Goal: Find specific fact: Find specific fact

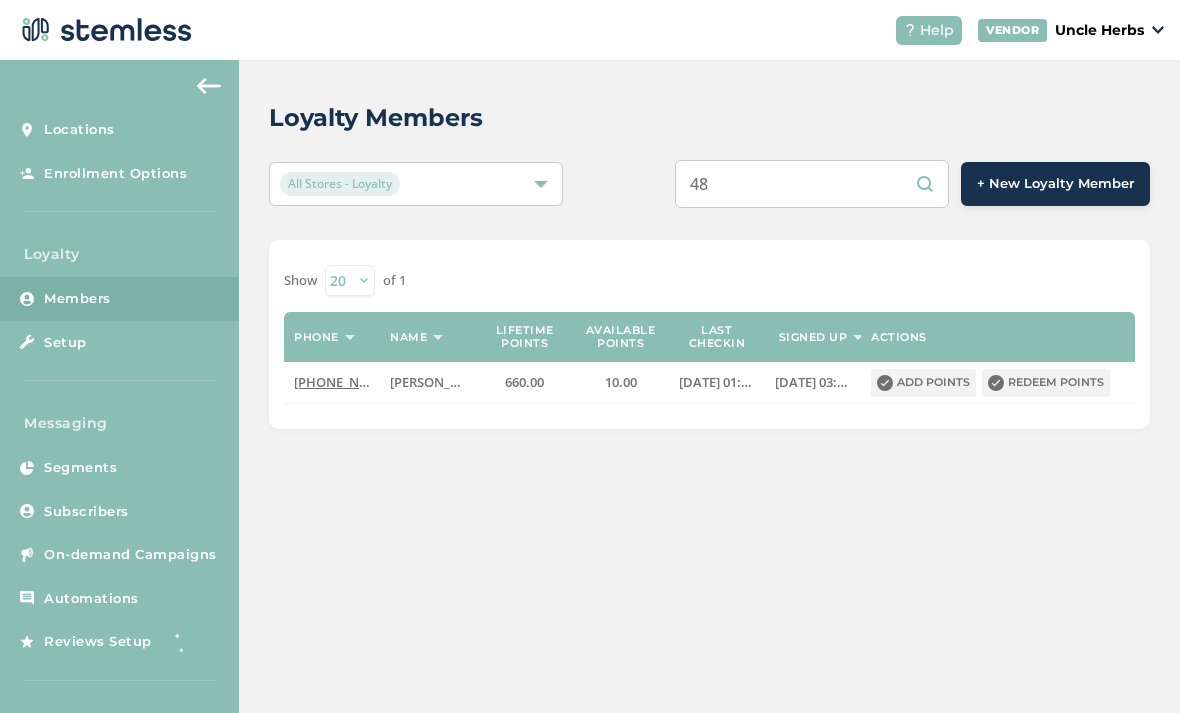
type input "4"
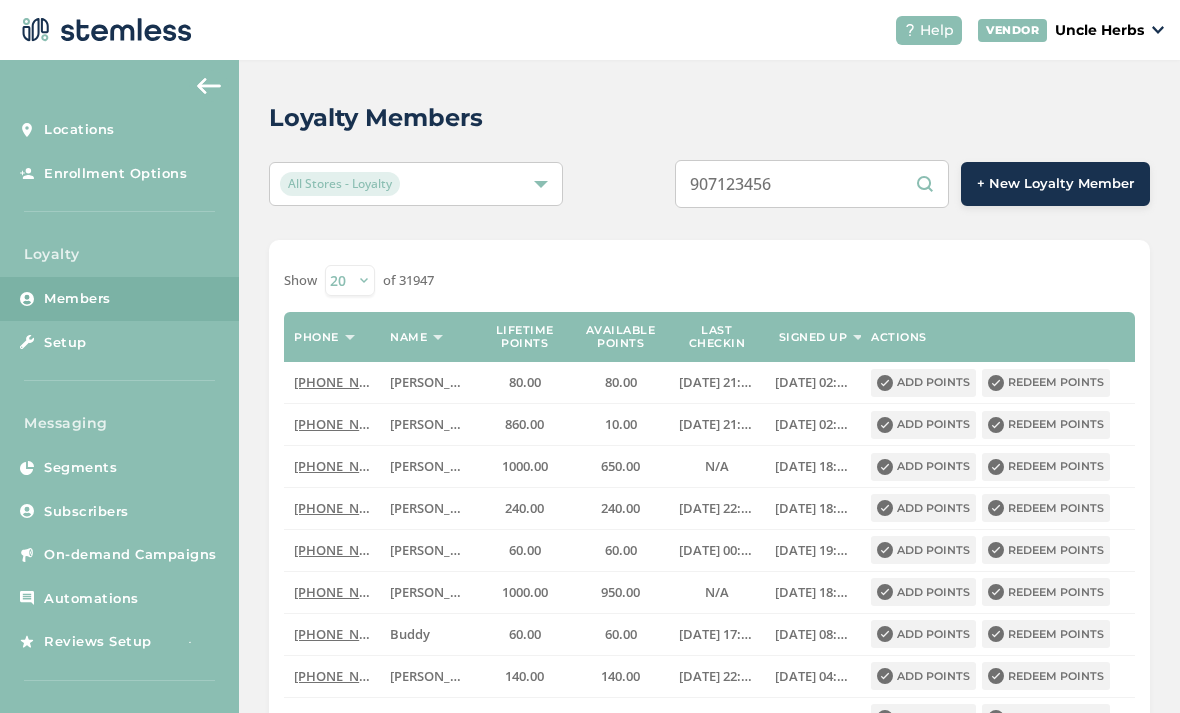
click at [844, 173] on input "907123456" at bounding box center [812, 184] width 274 height 48
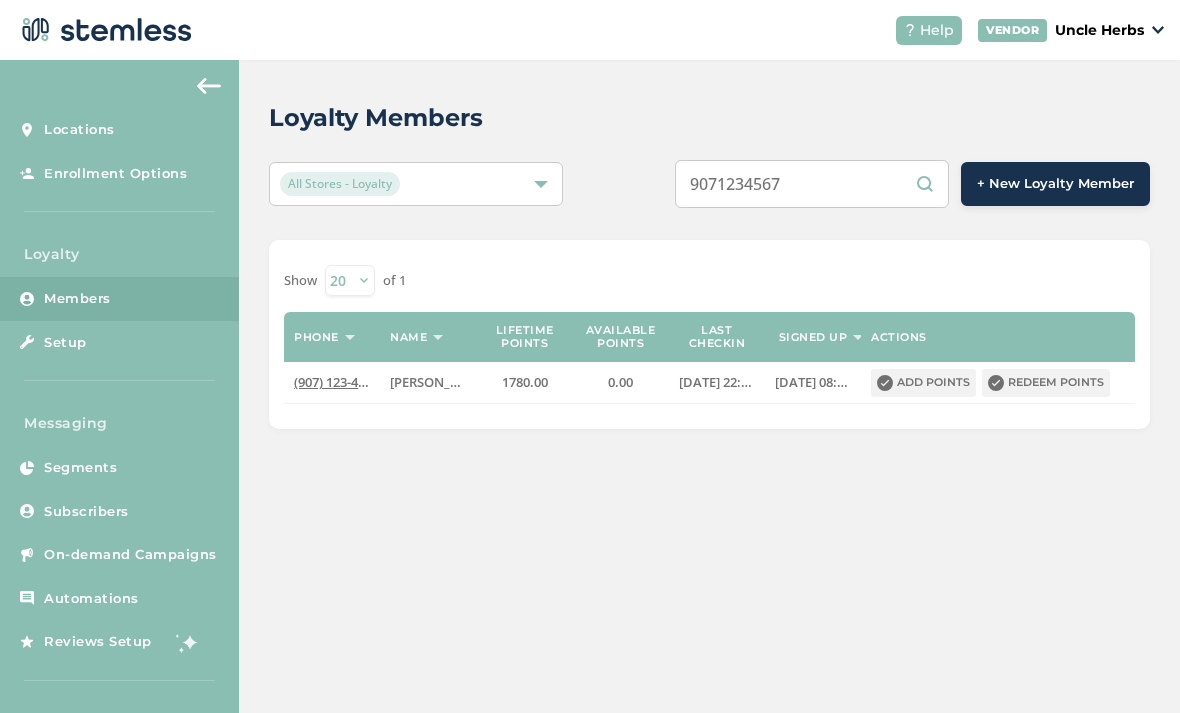
click at [881, 186] on input "9071234567" at bounding box center [812, 184] width 274 height 48
type input "9"
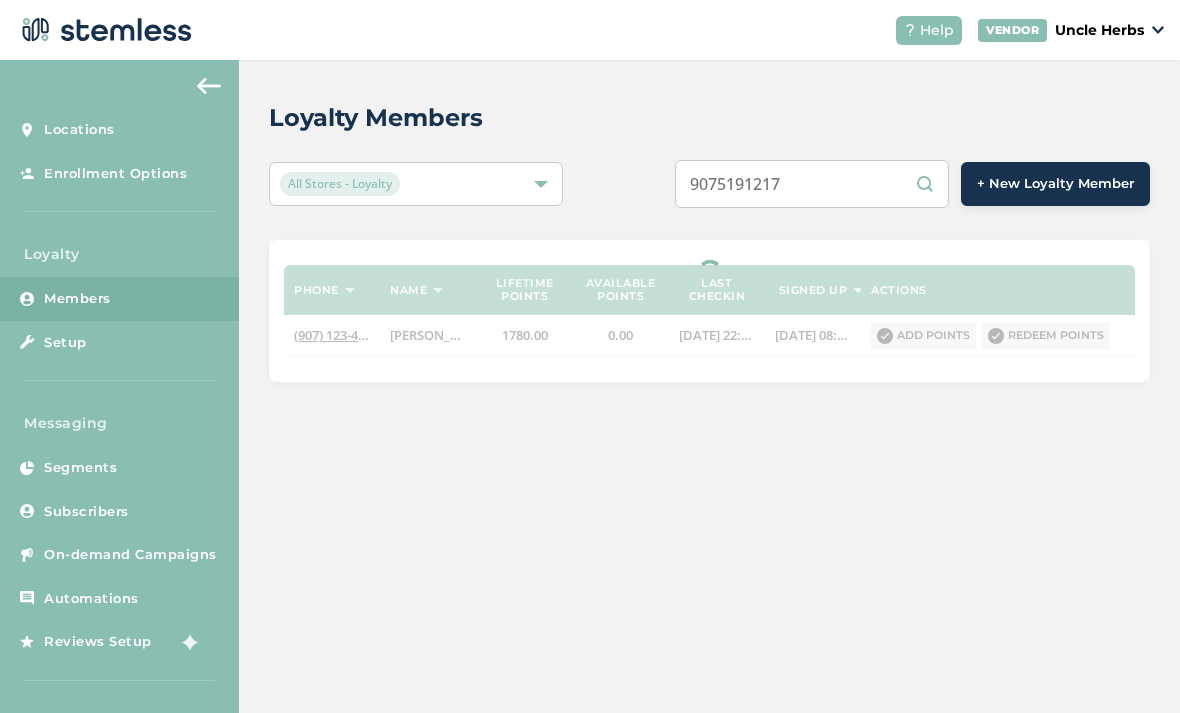
click at [802, 169] on input "9075191217" at bounding box center [812, 184] width 274 height 48
click at [790, 185] on input "9075191217" at bounding box center [812, 184] width 274 height 48
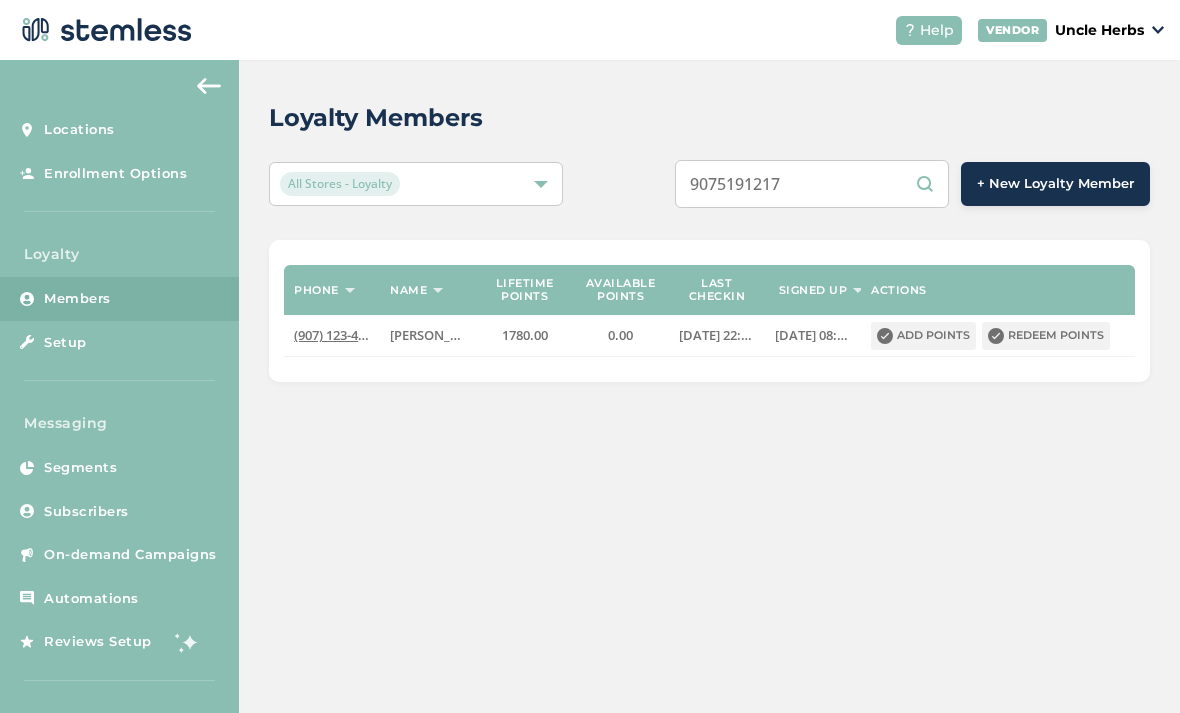
click at [890, 203] on input "9075191217" at bounding box center [812, 184] width 274 height 48
click at [868, 187] on input "9075191217" at bounding box center [812, 184] width 274 height 48
type input "9075191217"
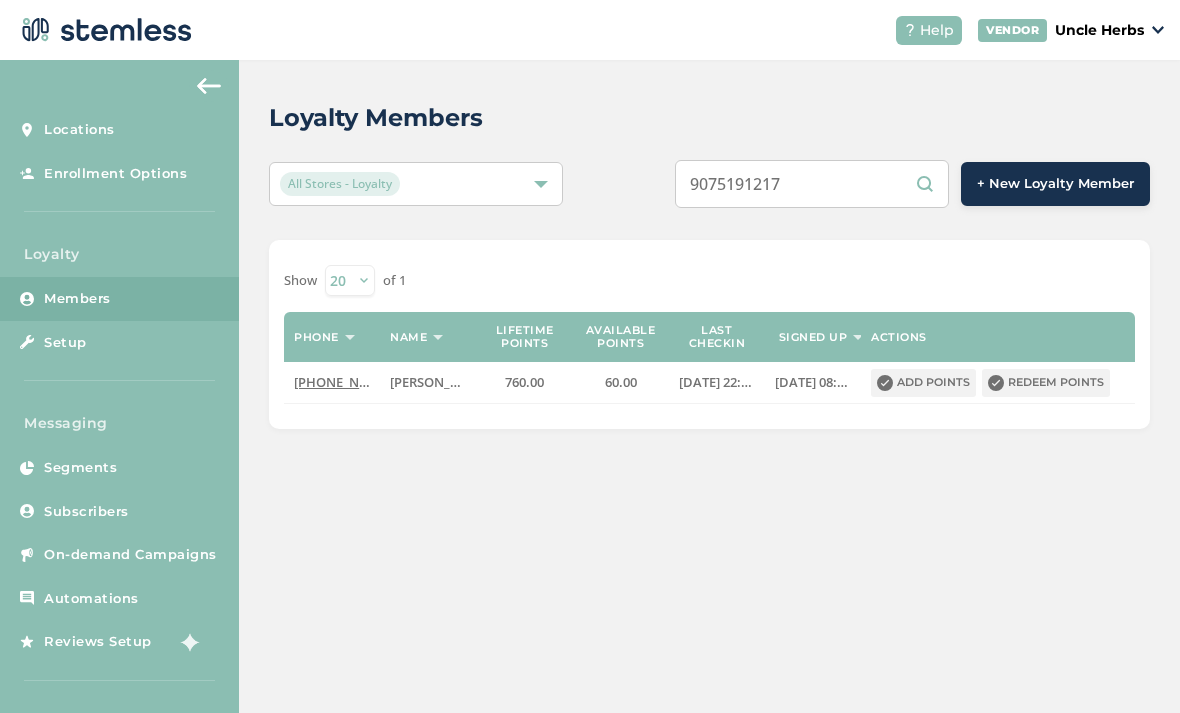
click at [854, 195] on input "9075191217" at bounding box center [812, 184] width 274 height 48
click at [857, 190] on input "9075191217" at bounding box center [812, 184] width 274 height 48
click at [855, 180] on input "9075191217" at bounding box center [812, 184] width 274 height 48
click at [858, 186] on input "9075191217" at bounding box center [812, 184] width 274 height 48
click at [778, 185] on input "text" at bounding box center [812, 184] width 274 height 48
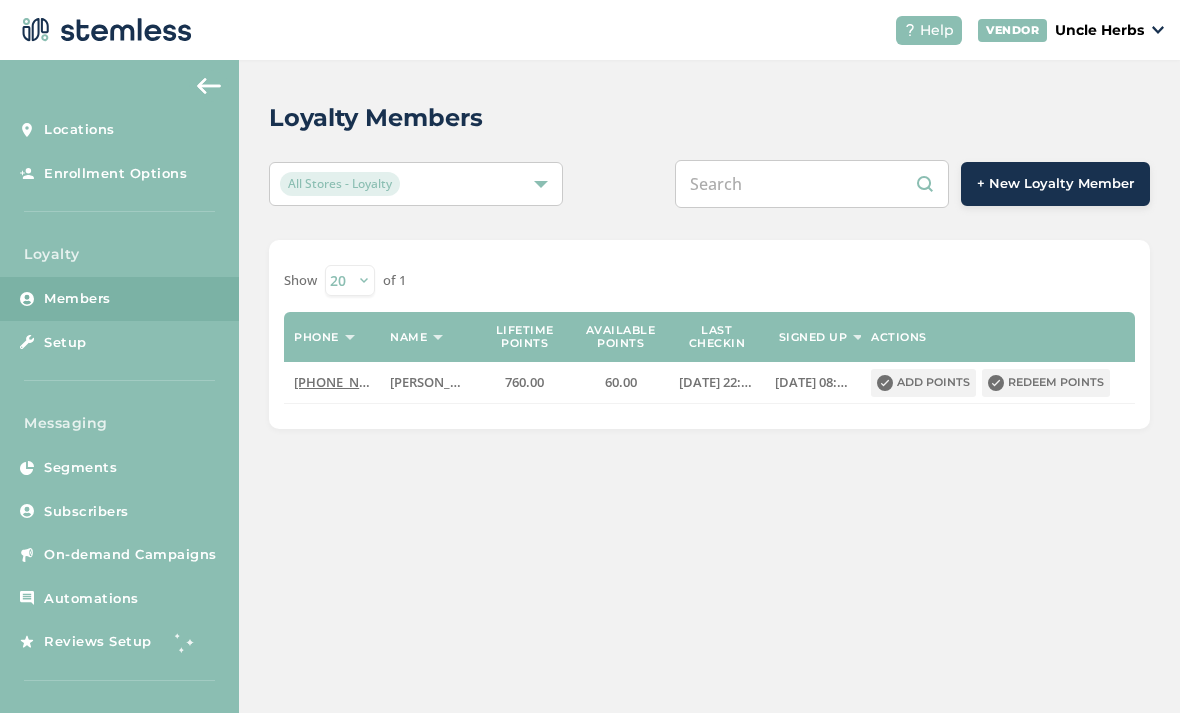
click at [778, 193] on input "text" at bounding box center [812, 184] width 274 height 48
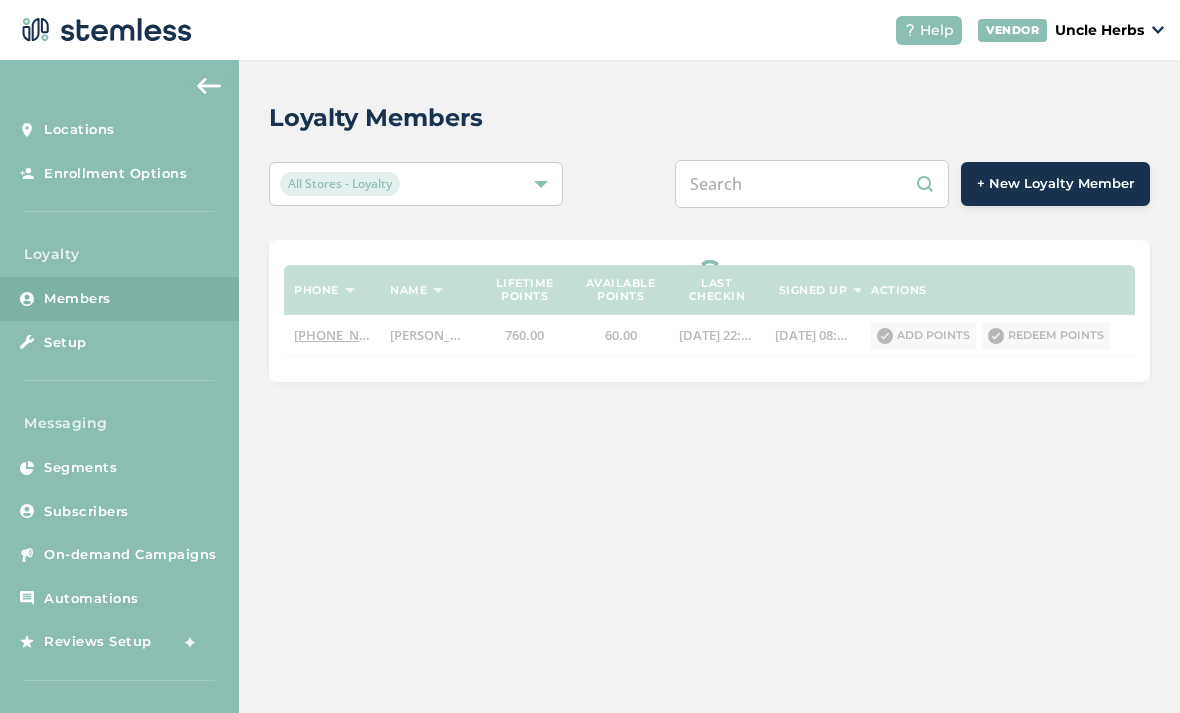
paste input "5057955620"
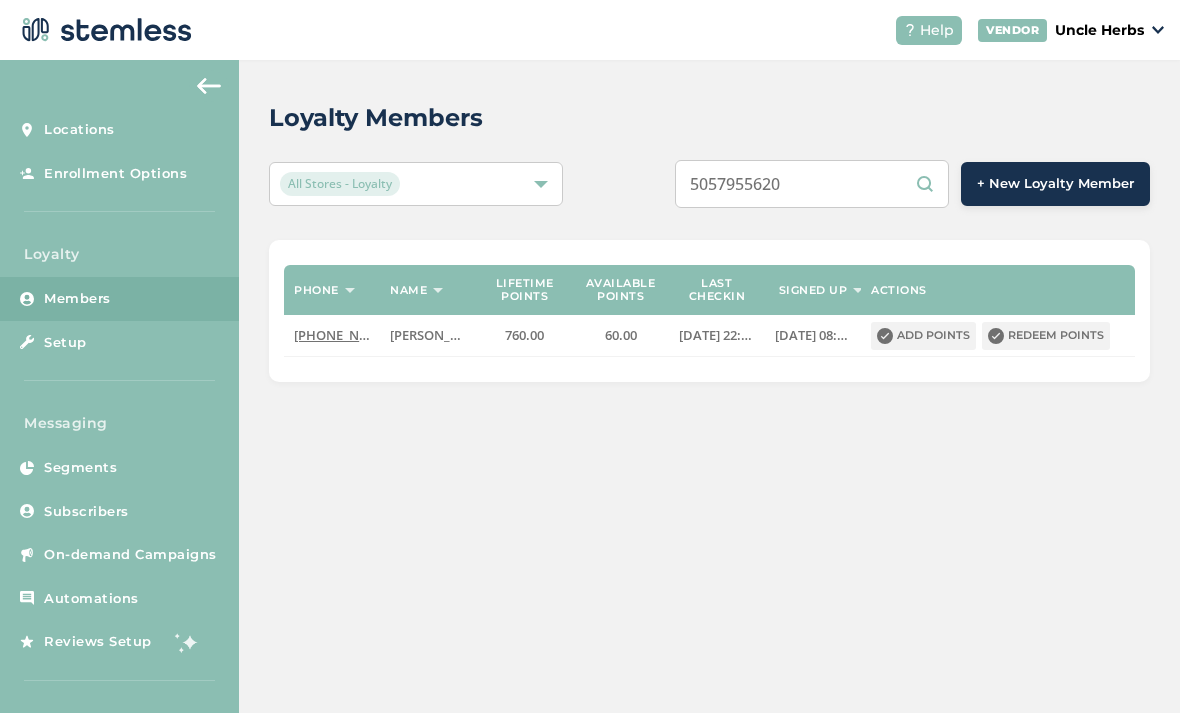
type input "5057955620"
click at [880, 207] on input "5057955620" at bounding box center [812, 184] width 274 height 48
